Goal: Task Accomplishment & Management: Use online tool/utility

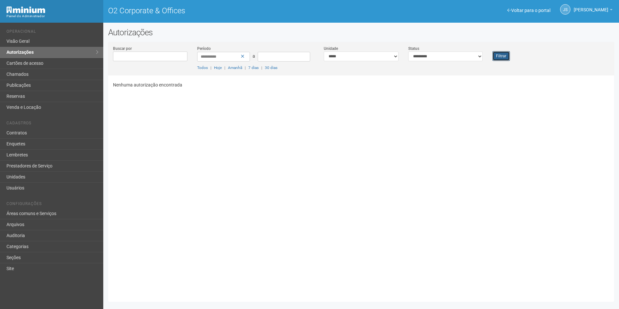
click at [504, 53] on button "Filtrar" at bounding box center [500, 56] width 17 height 10
click at [424, 56] on select "**********" at bounding box center [445, 56] width 75 height 10
select select "***"
click at [408, 51] on select "**********" at bounding box center [445, 56] width 75 height 10
